Goal: Task Accomplishment & Management: Use online tool/utility

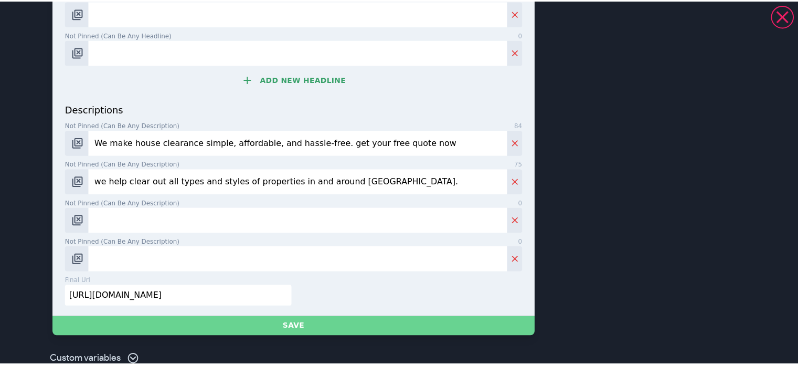
scroll to position [494, 0]
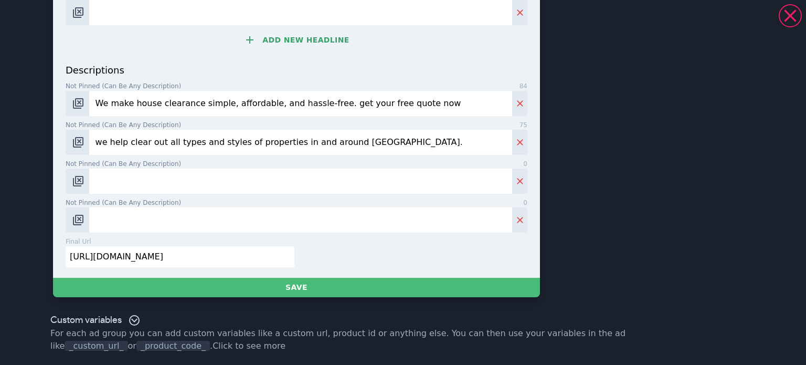
click at [243, 253] on input "[URL][DOMAIN_NAME]" at bounding box center [180, 256] width 229 height 21
paste input "[URL][DOMAIN_NAME]"
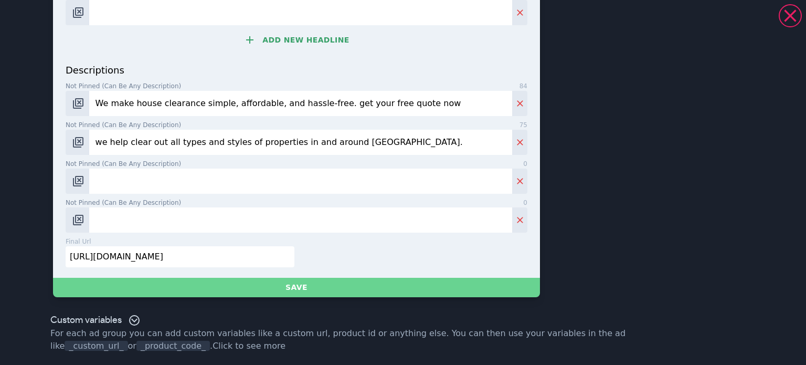
type input "[URL][DOMAIN_NAME]"
click at [218, 284] on button "Save" at bounding box center [296, 287] width 487 height 19
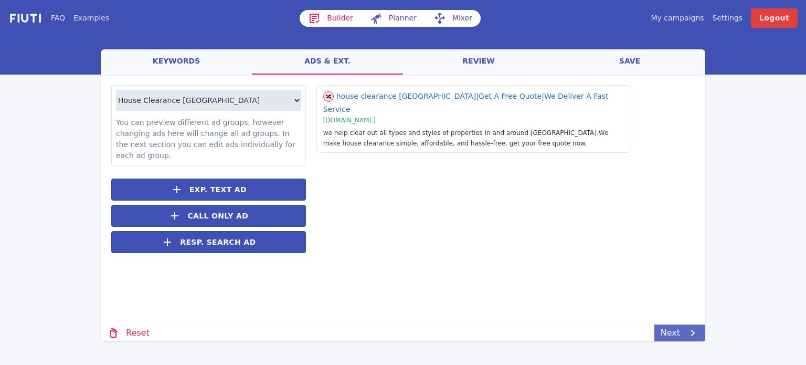
click at [664, 333] on link "Next" at bounding box center [679, 332] width 51 height 17
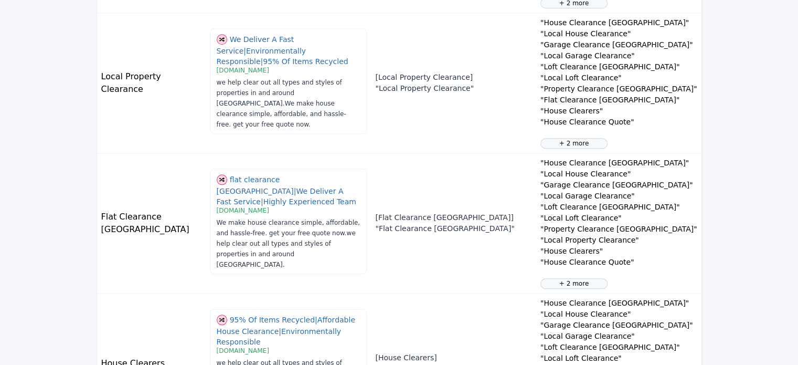
scroll to position [1274, 0]
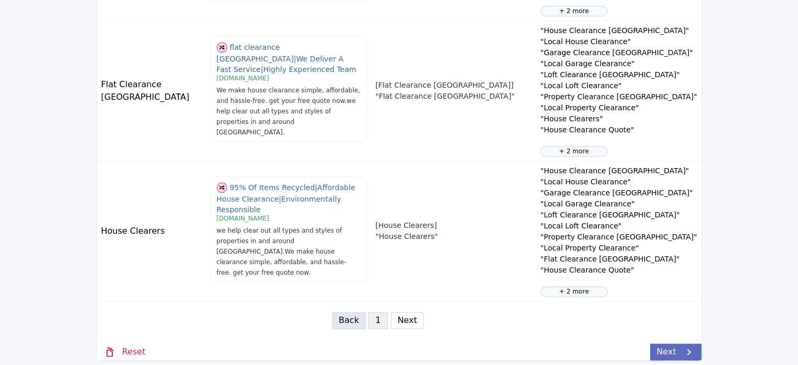
click at [680, 343] on link "Next" at bounding box center [675, 351] width 51 height 17
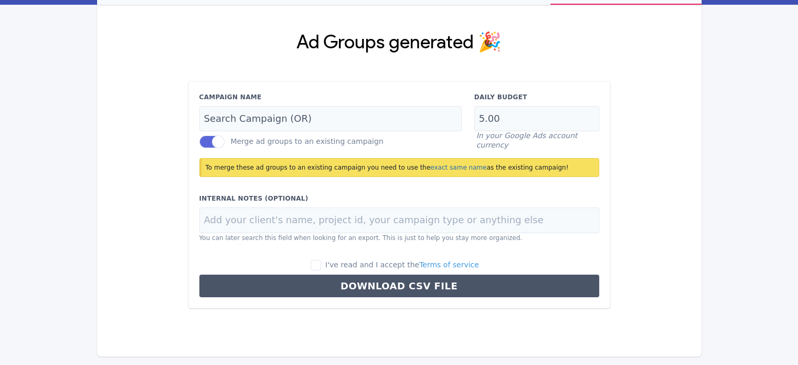
scroll to position [68, 0]
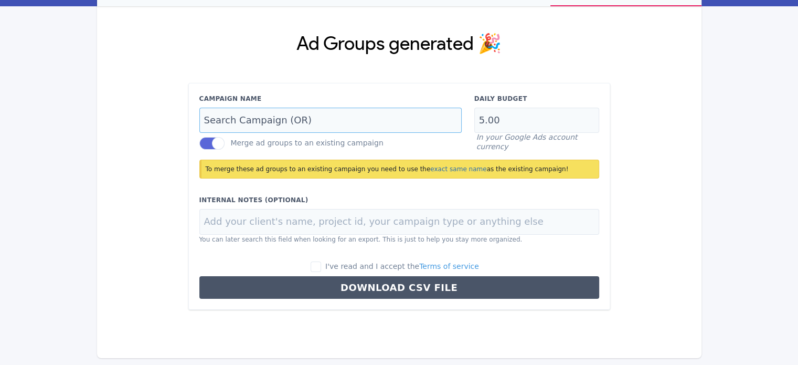
click at [243, 120] on input "Search Campaign (OR)" at bounding box center [330, 121] width 262 height 26
paste input "Jan2023Campaign"
type input "Jan2023Campaign"
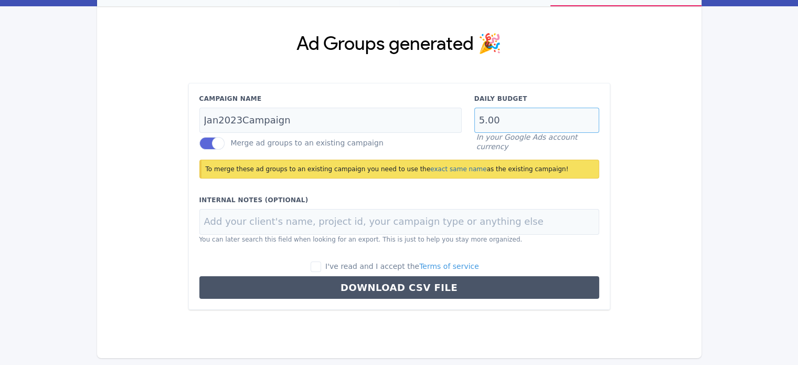
click at [511, 120] on input "5.00" at bounding box center [536, 121] width 125 height 26
type input "16"
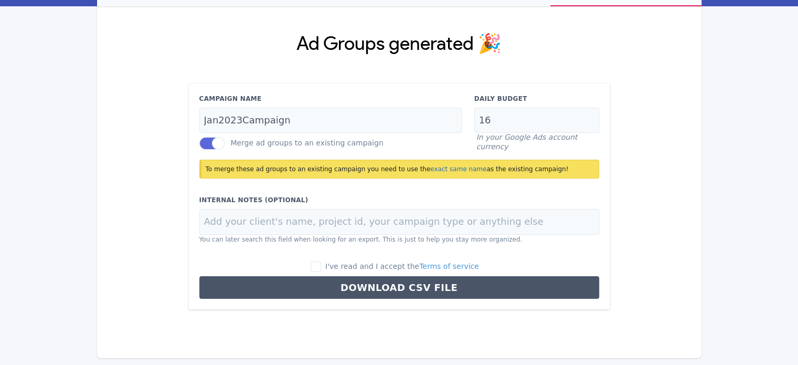
click at [662, 141] on div "Ad Groups generated 🎉 Campaign Name Jan2023Campaign Merge ad groups to an exist…" at bounding box center [399, 171] width 604 height 331
click at [217, 144] on label at bounding box center [211, 143] width 25 height 13
click at [0, 0] on input "Merge ad groups to an existing campaign" at bounding box center [0, 0] width 0 height 0
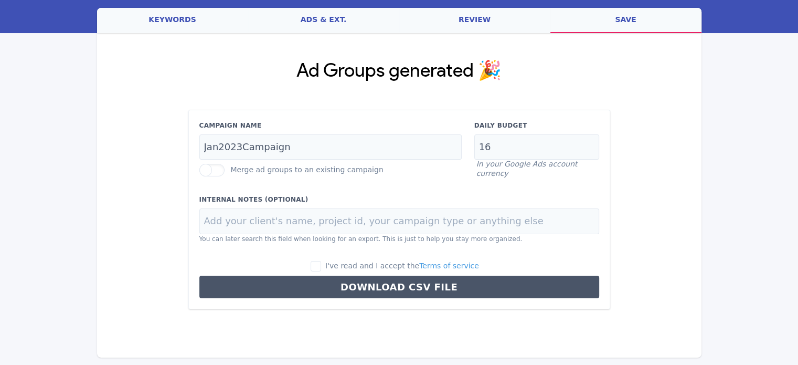
click at [214, 170] on label at bounding box center [211, 170] width 25 height 13
click at [0, 0] on input "Merge ad groups to an existing campaign" at bounding box center [0, 0] width 0 height 0
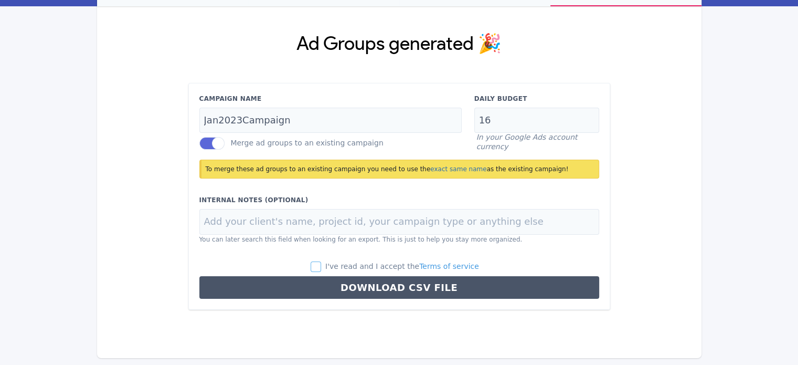
click at [321, 264] on input "I've read and I accept the Terms of service" at bounding box center [316, 266] width 10 height 10
checkbox input "true"
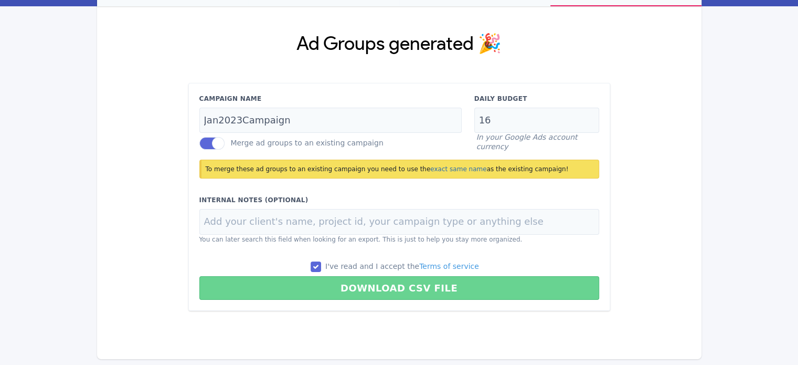
click at [330, 284] on button "Download CSV File" at bounding box center [399, 288] width 400 height 24
